Goal: Information Seeking & Learning: Learn about a topic

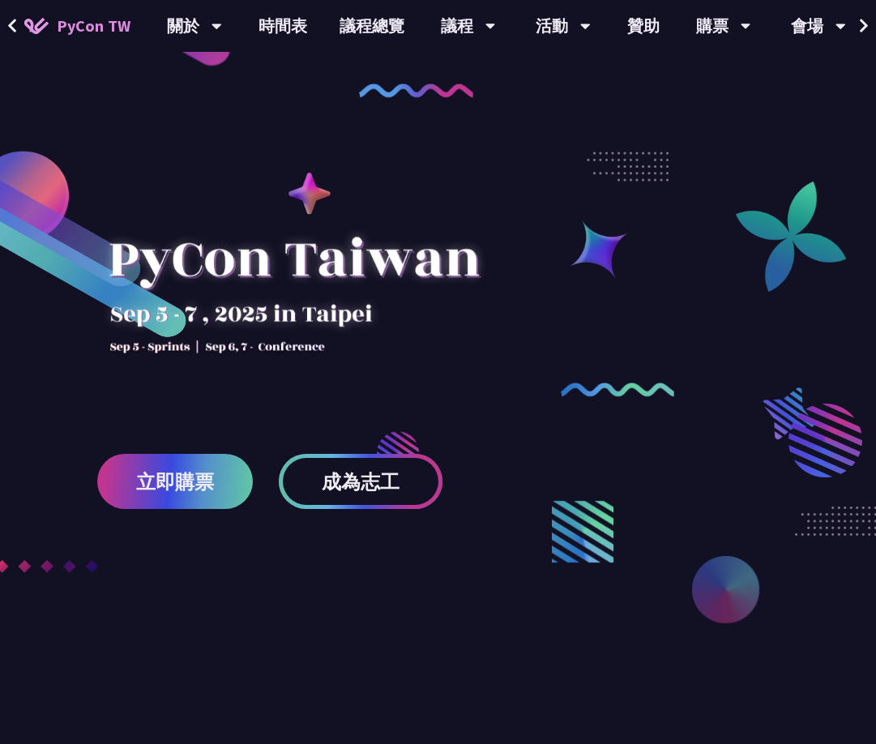
click at [396, 476] on span "成為志工" at bounding box center [361, 481] width 78 height 20
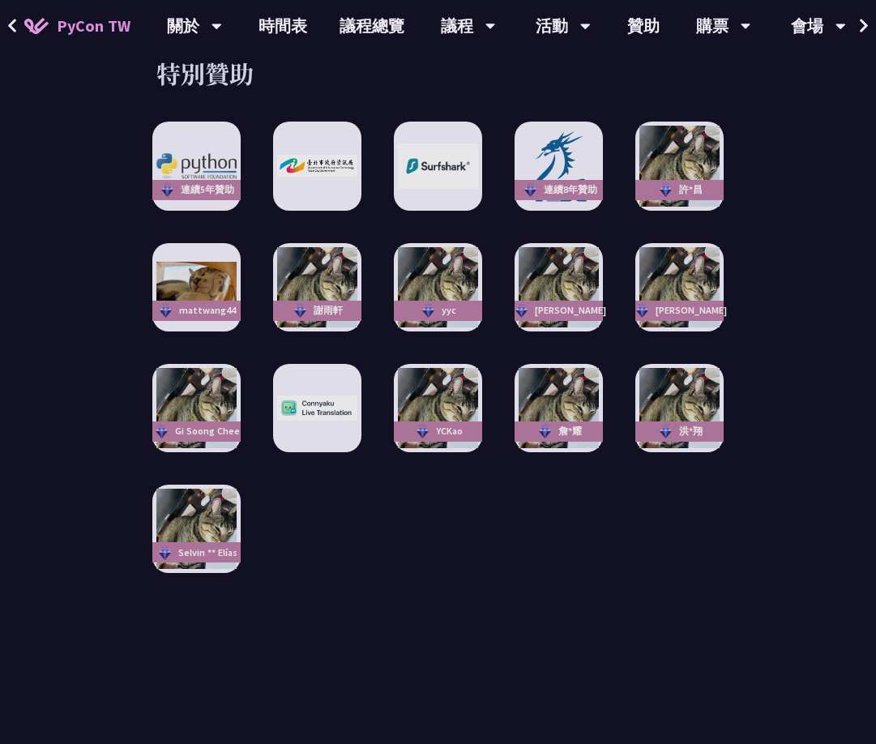
scroll to position [2874, 0]
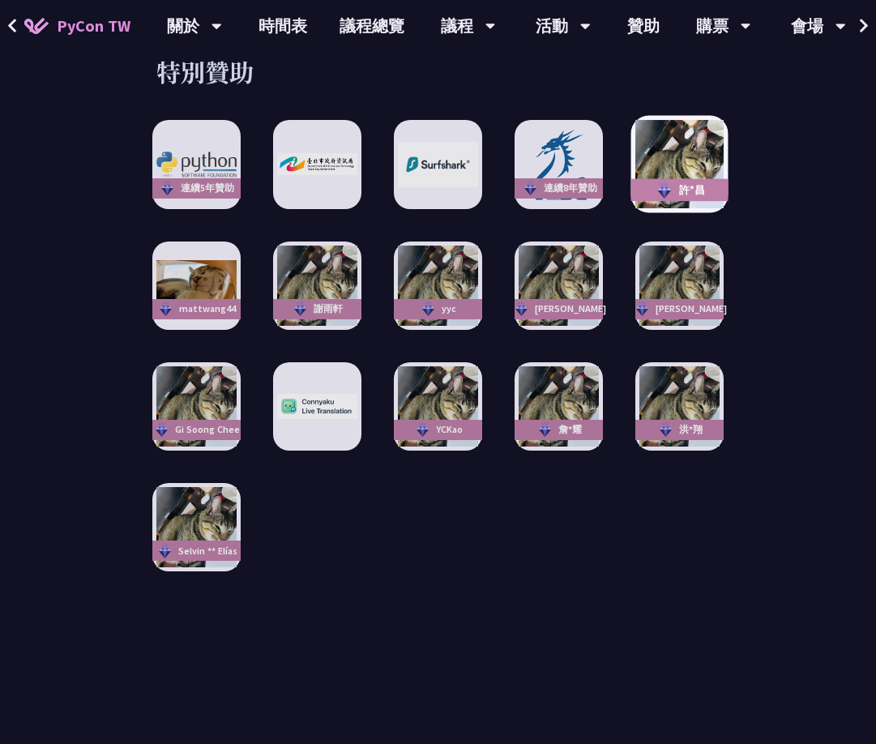
click at [682, 165] on img at bounding box center [679, 164] width 88 height 88
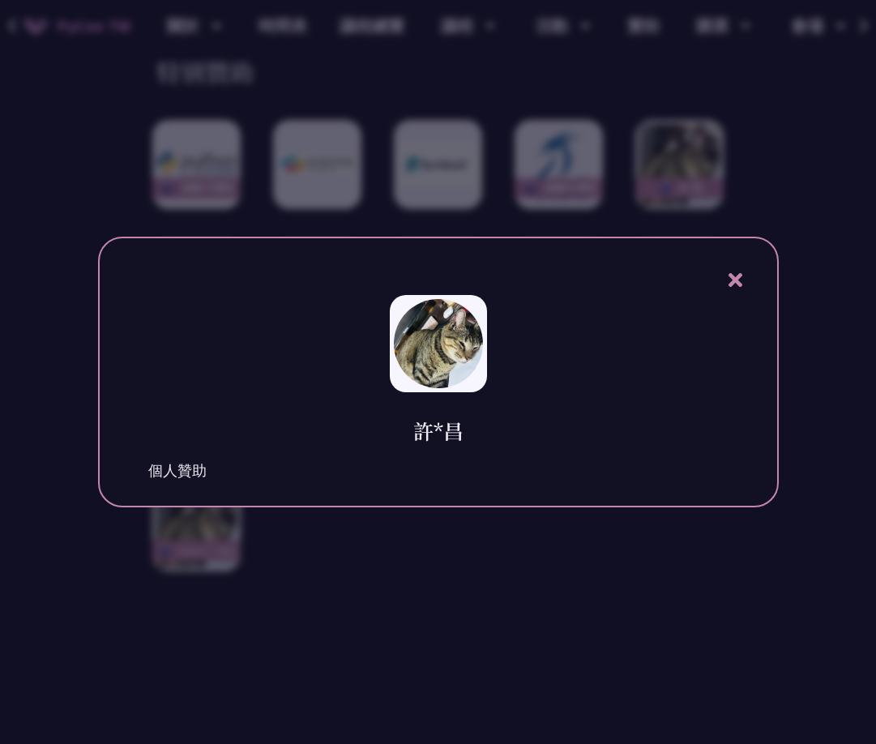
click at [736, 279] on icon at bounding box center [735, 280] width 14 height 14
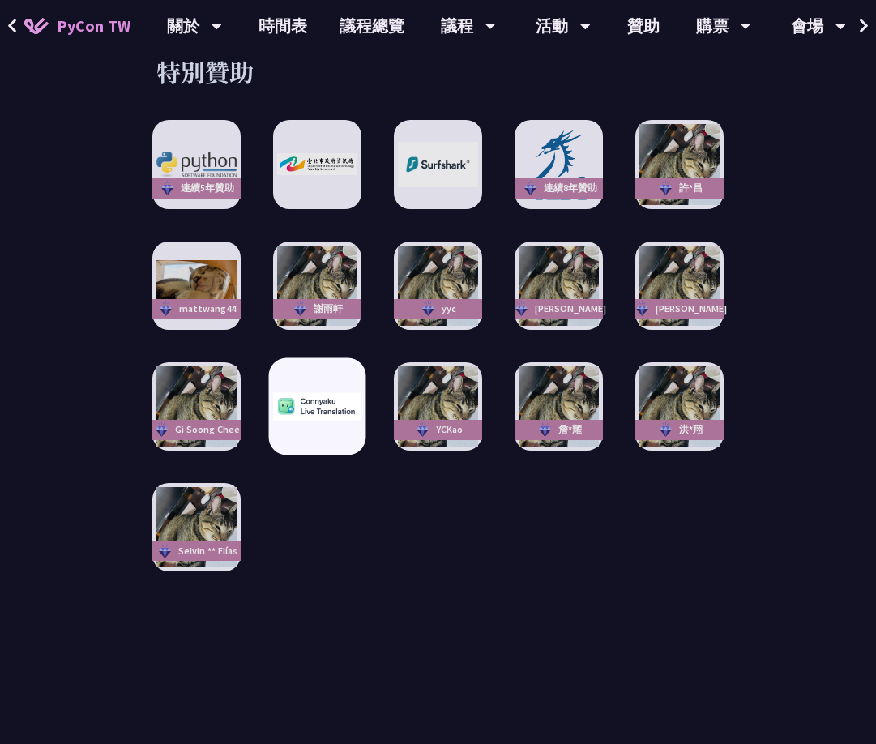
click at [332, 373] on div at bounding box center [316, 405] width 97 height 97
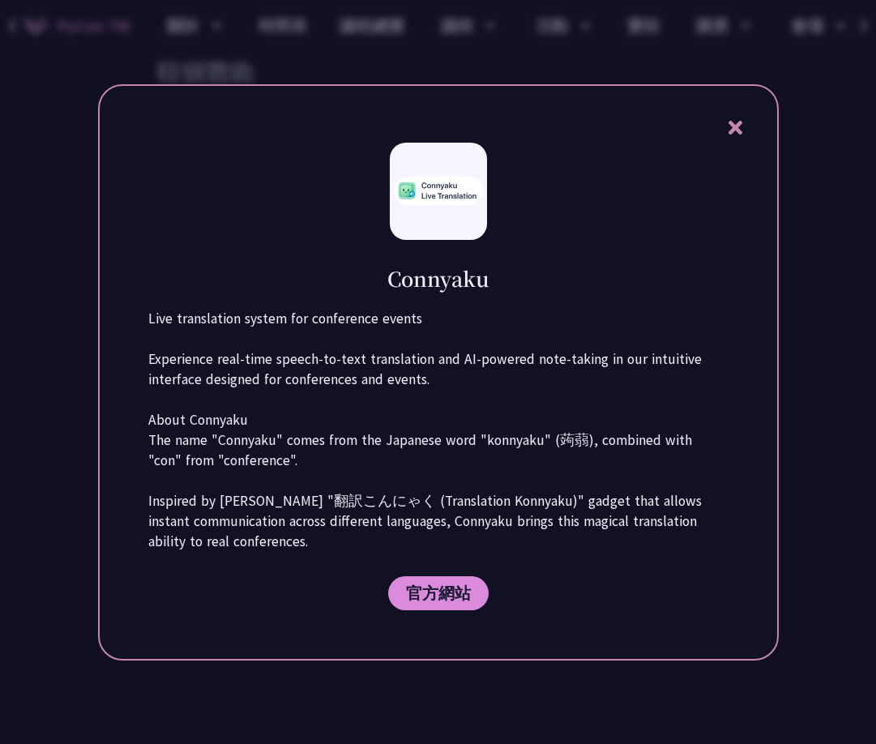
click at [732, 125] on icon at bounding box center [735, 128] width 14 height 14
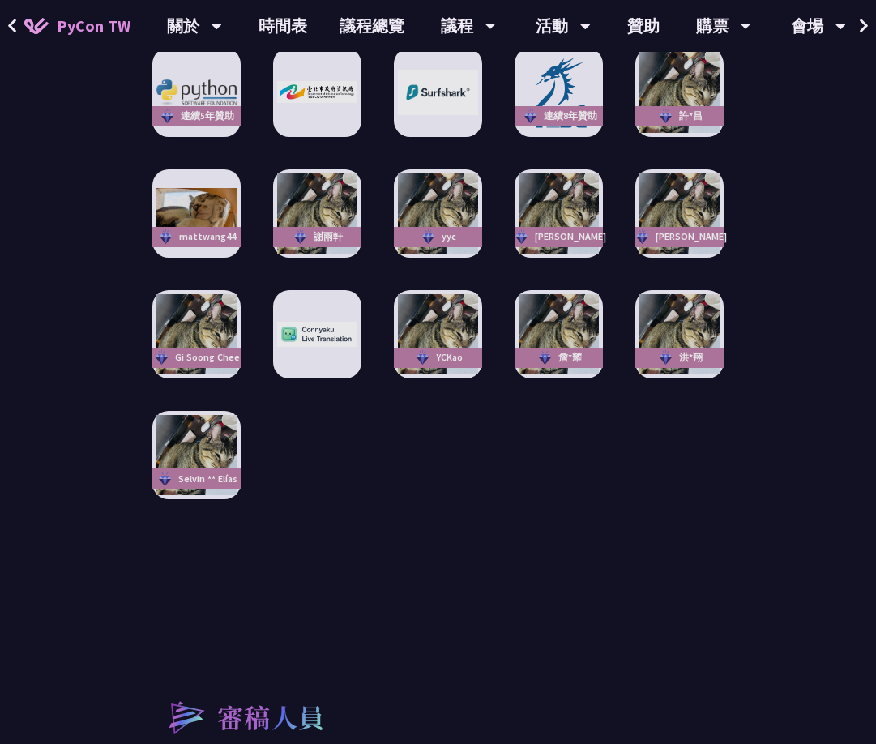
scroll to position [2948, 0]
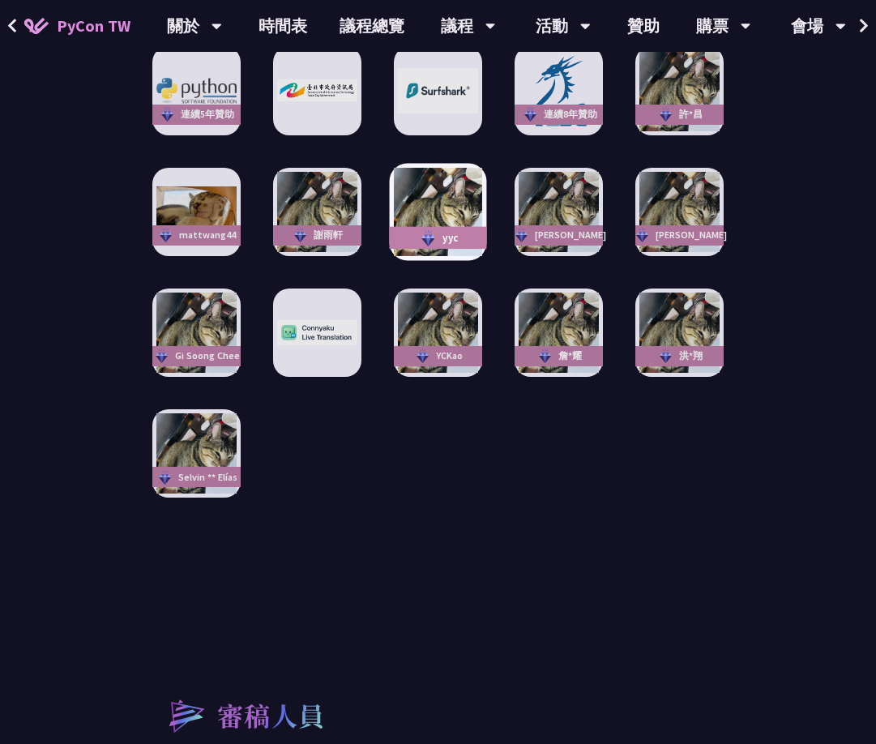
click at [421, 199] on img at bounding box center [438, 212] width 88 height 88
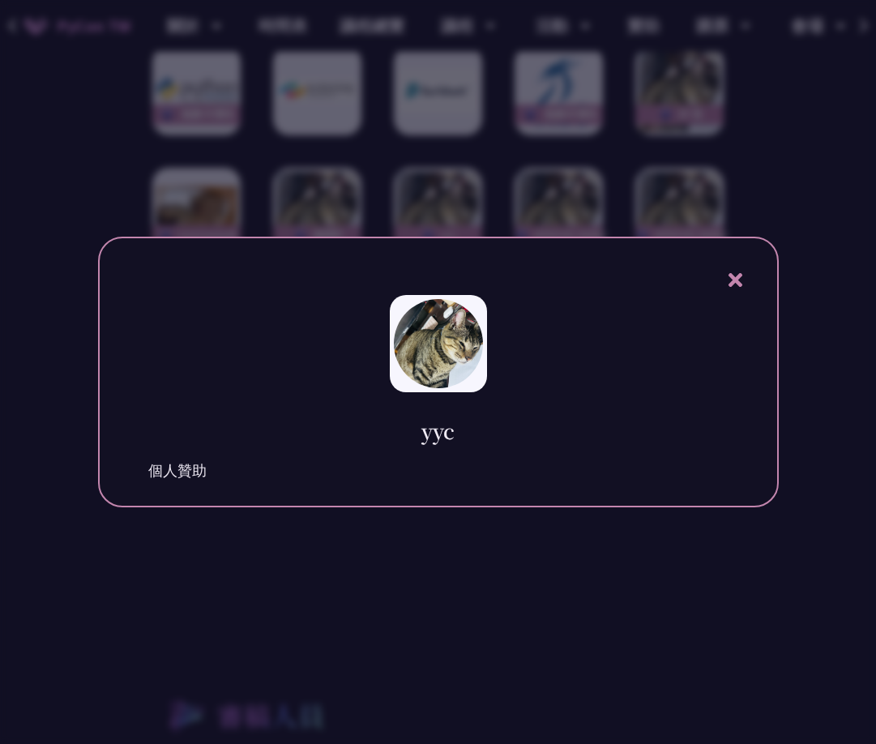
drag, startPoint x: 860, startPoint y: 199, endPoint x: 828, endPoint y: 197, distance: 32.5
click at [859, 199] on div at bounding box center [438, 372] width 876 height 744
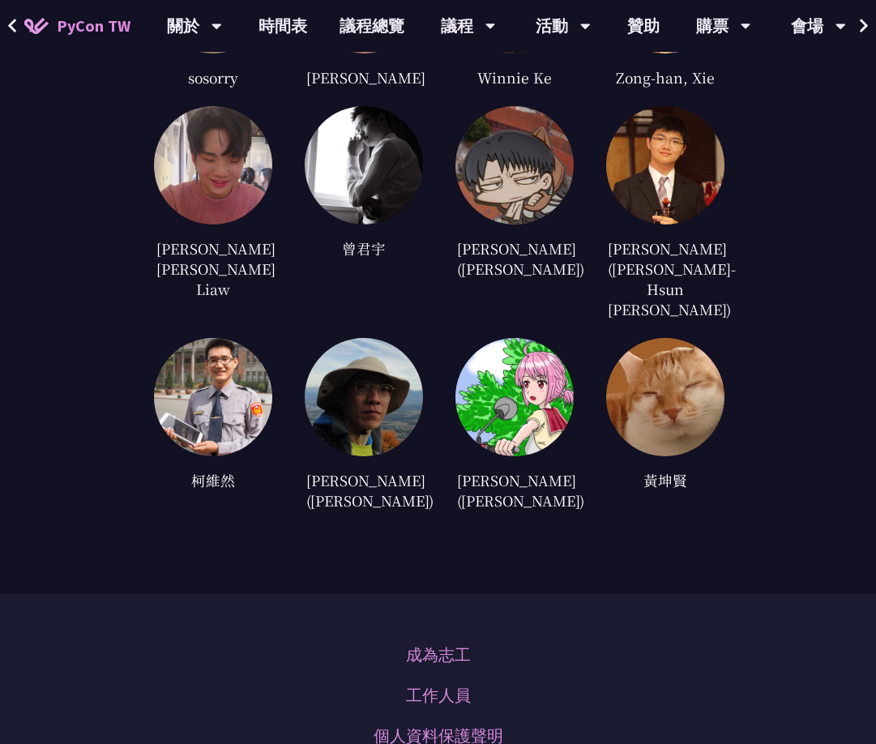
scroll to position [4477, 0]
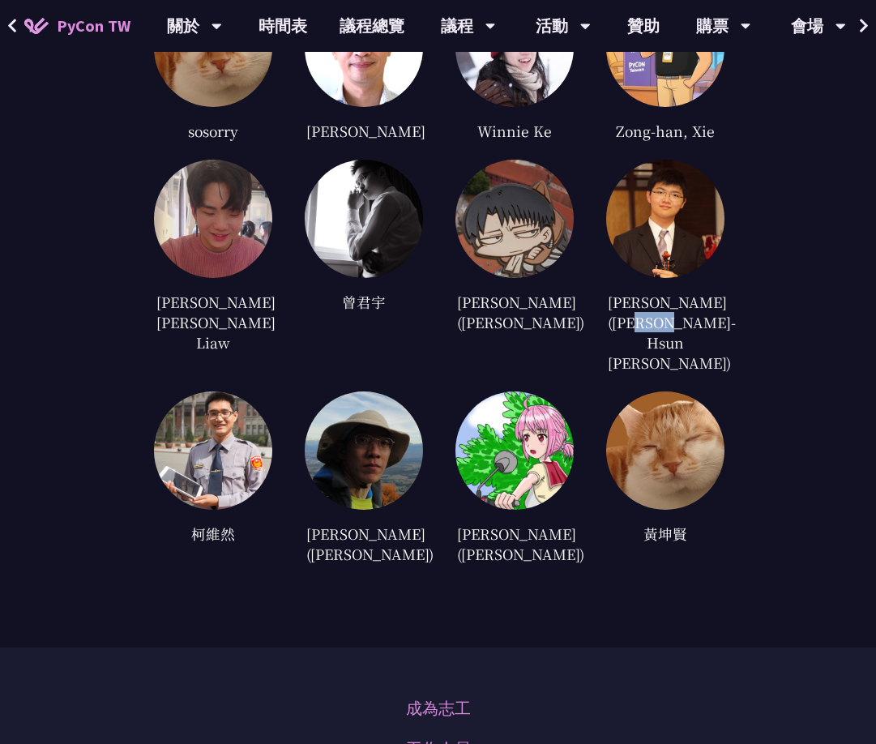
drag, startPoint x: 613, startPoint y: 283, endPoint x: 652, endPoint y: 282, distance: 38.9
click at [652, 290] on div "[PERSON_NAME]([PERSON_NAME]-Hsun [PERSON_NAME])" at bounding box center [665, 332] width 118 height 85
copy div "李昱勳"
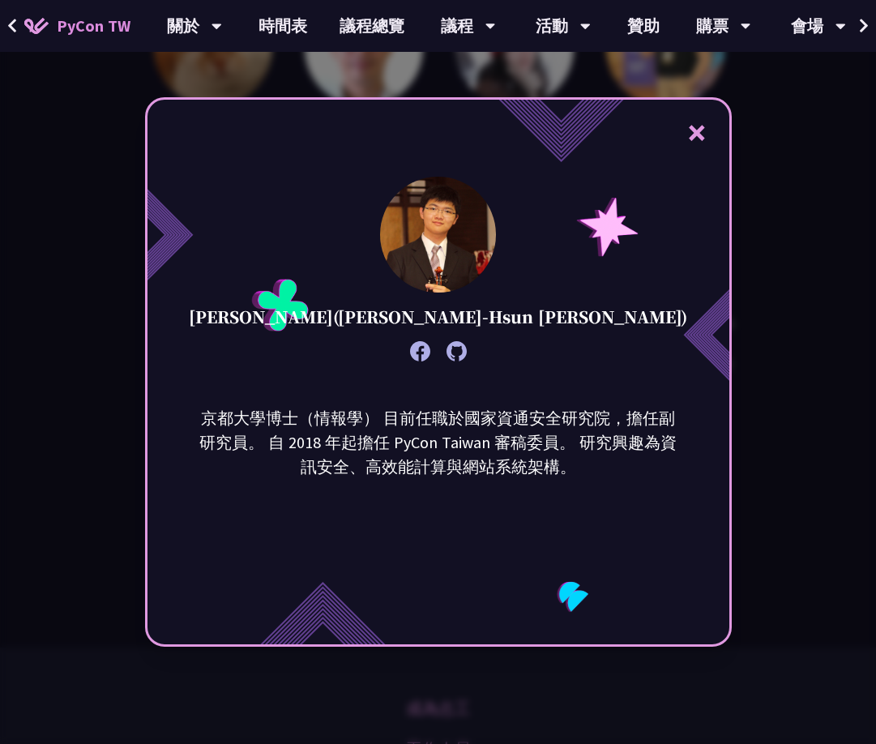
click at [418, 352] on icon at bounding box center [420, 351] width 20 height 20
